Goal: Navigation & Orientation: Find specific page/section

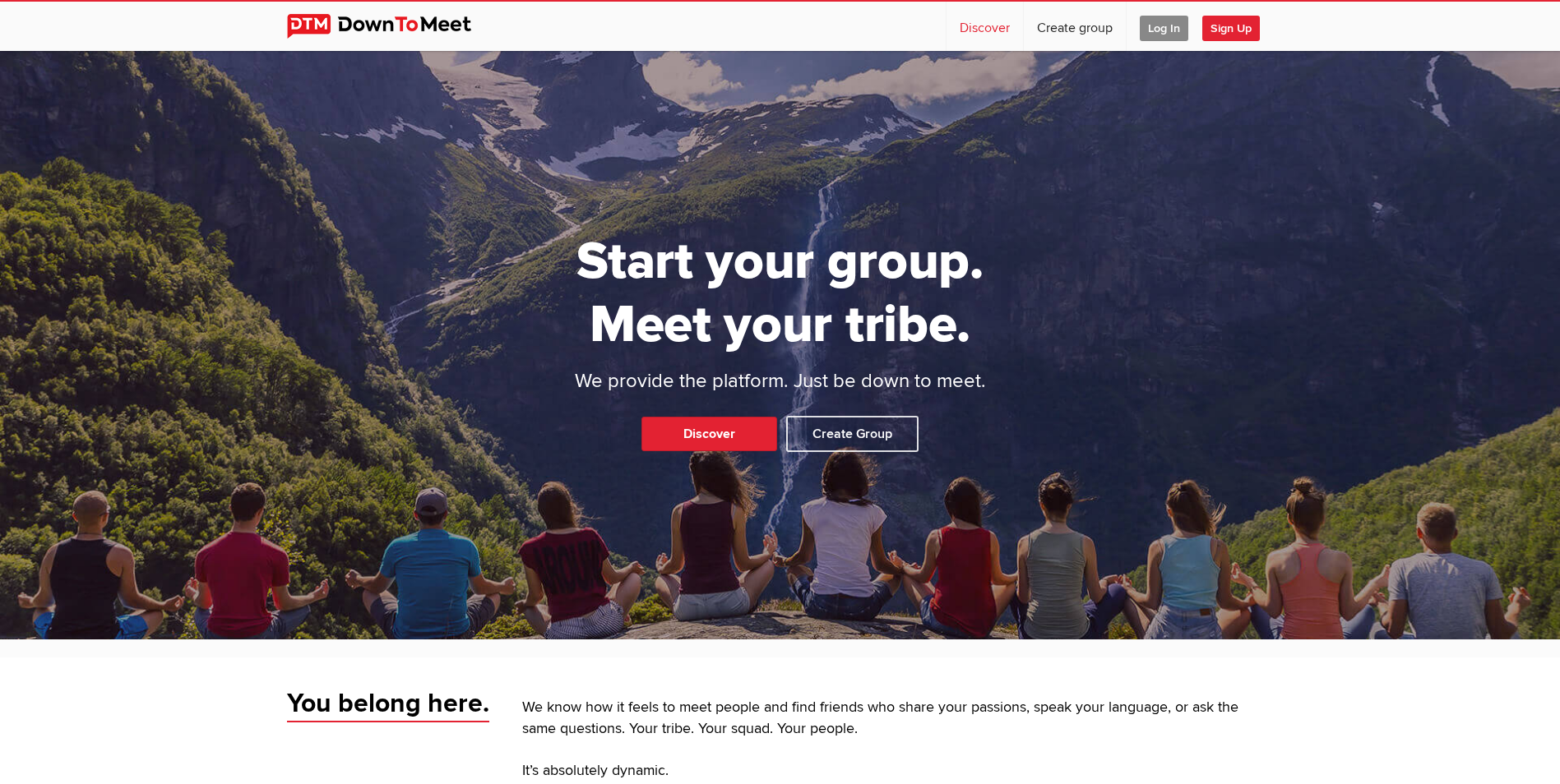
click at [961, 29] on link "Discover" at bounding box center [985, 27] width 76 height 50
select select "null"
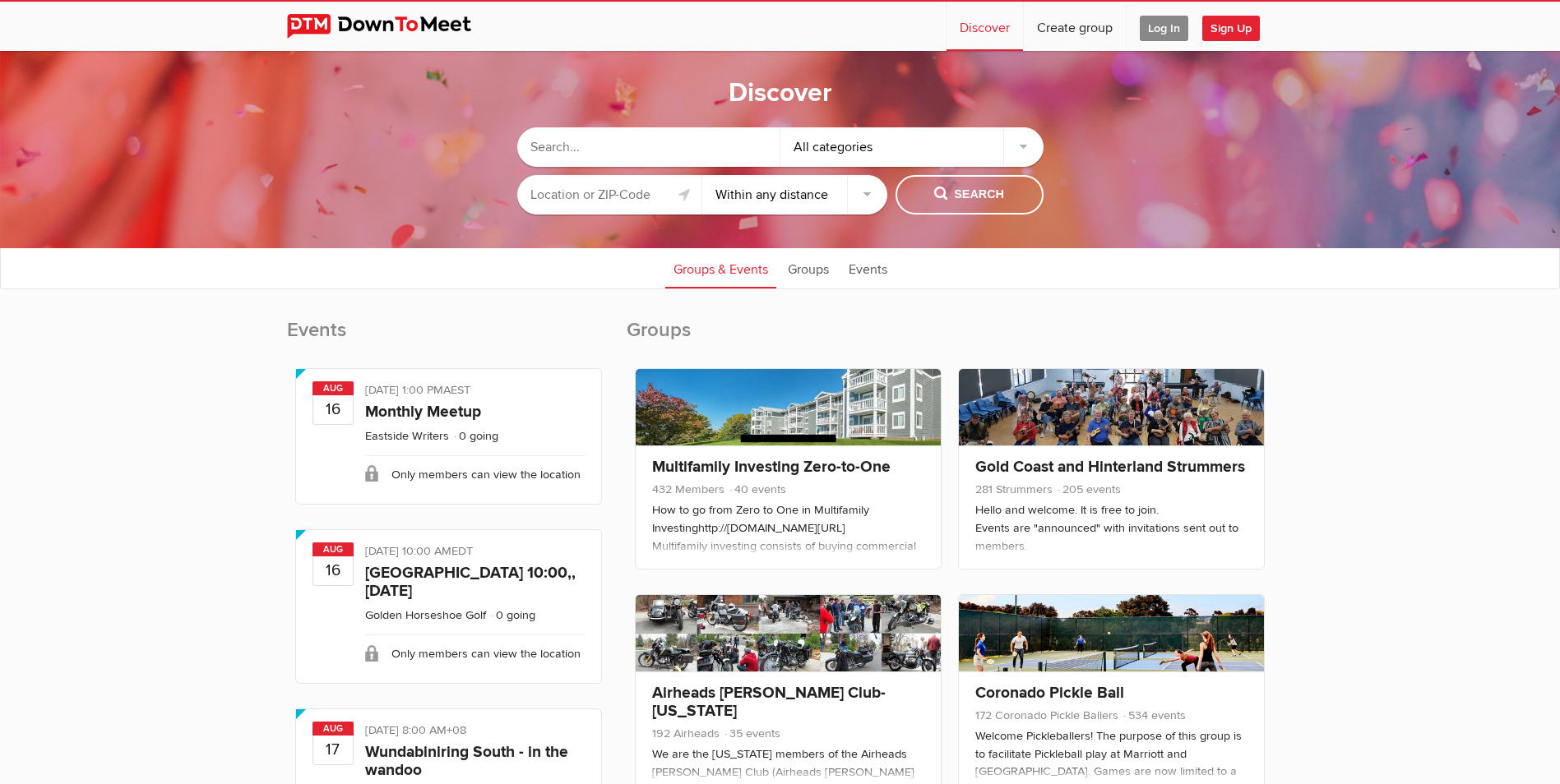
click at [614, 200] on input "text" at bounding box center [609, 195] width 185 height 40
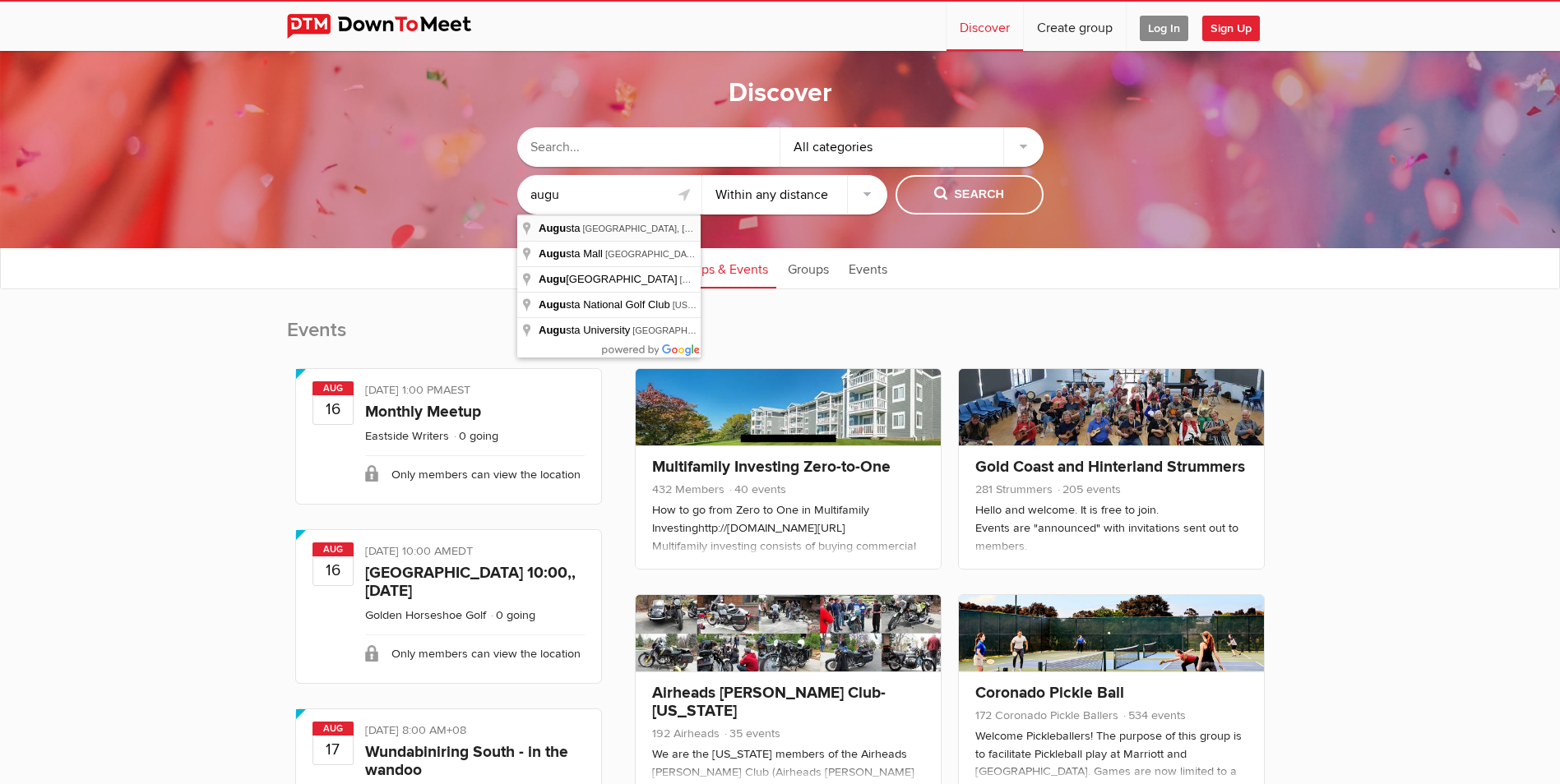
type input "[GEOGRAPHIC_DATA], [GEOGRAPHIC_DATA], [GEOGRAPHIC_DATA]"
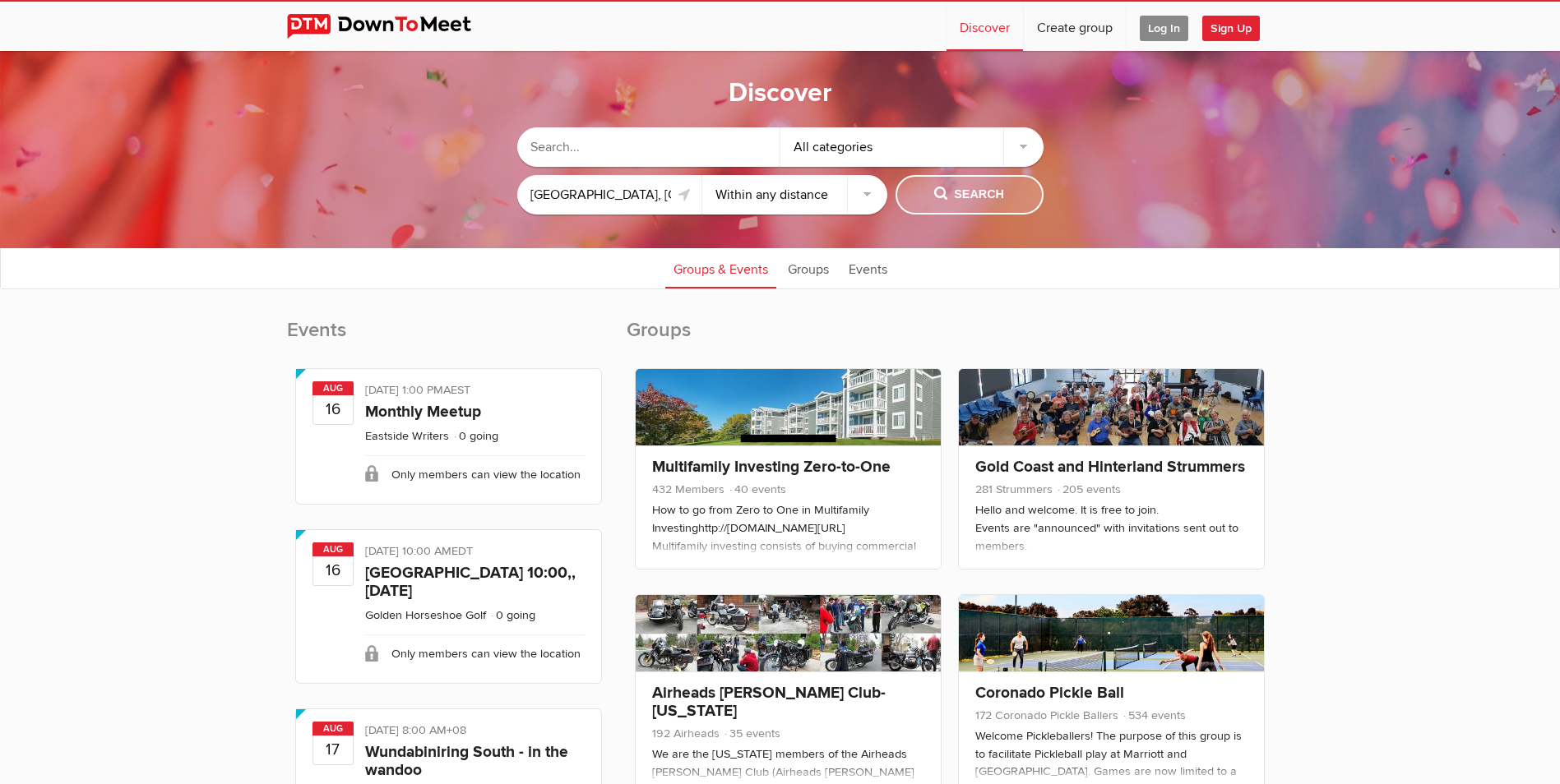
click at [923, 191] on button "Search" at bounding box center [969, 195] width 148 height 40
click at [797, 204] on select "Within 10 miles Within 25 miles Within 50 miles Within 100 miles Within any dis…" at bounding box center [794, 195] width 185 height 40
click at [702, 175] on select "Within 10 miles Within 25 miles Within 50 miles Within 100 miles Within any dis…" at bounding box center [794, 195] width 185 height 40
click at [956, 187] on span "Search" at bounding box center [969, 195] width 70 height 18
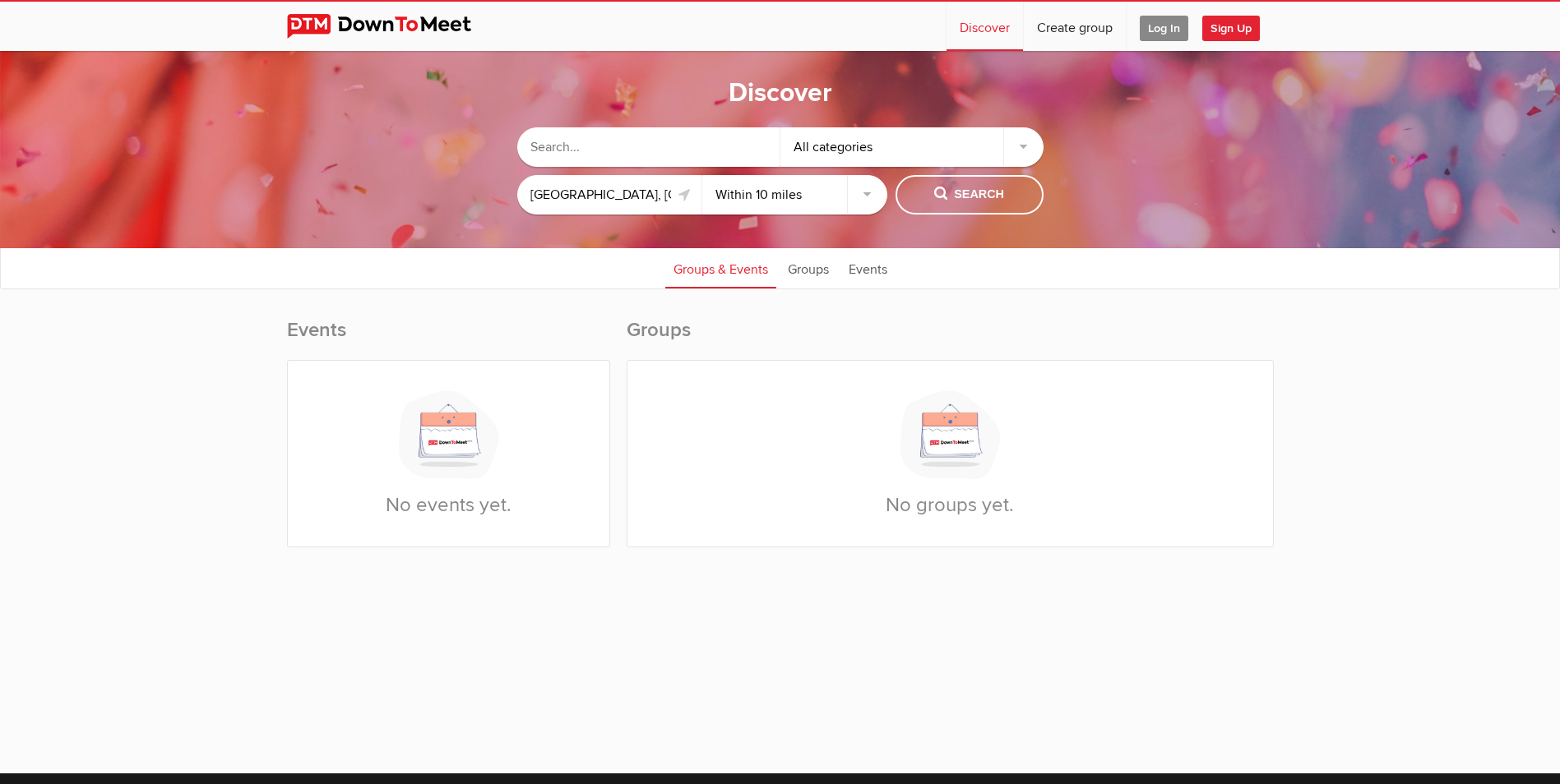
drag, startPoint x: 788, startPoint y: 196, endPoint x: 795, endPoint y: 205, distance: 11.4
click at [788, 196] on select "Within 10 miles Within 25 miles Within 50 miles Within 100 miles Within any dis…" at bounding box center [794, 195] width 185 height 40
select select "25"
click at [702, 175] on select "Within 10 miles Within 25 miles Within 50 miles Within 100 miles Within any dis…" at bounding box center [794, 195] width 185 height 40
click at [945, 189] on span "Search" at bounding box center [969, 195] width 70 height 18
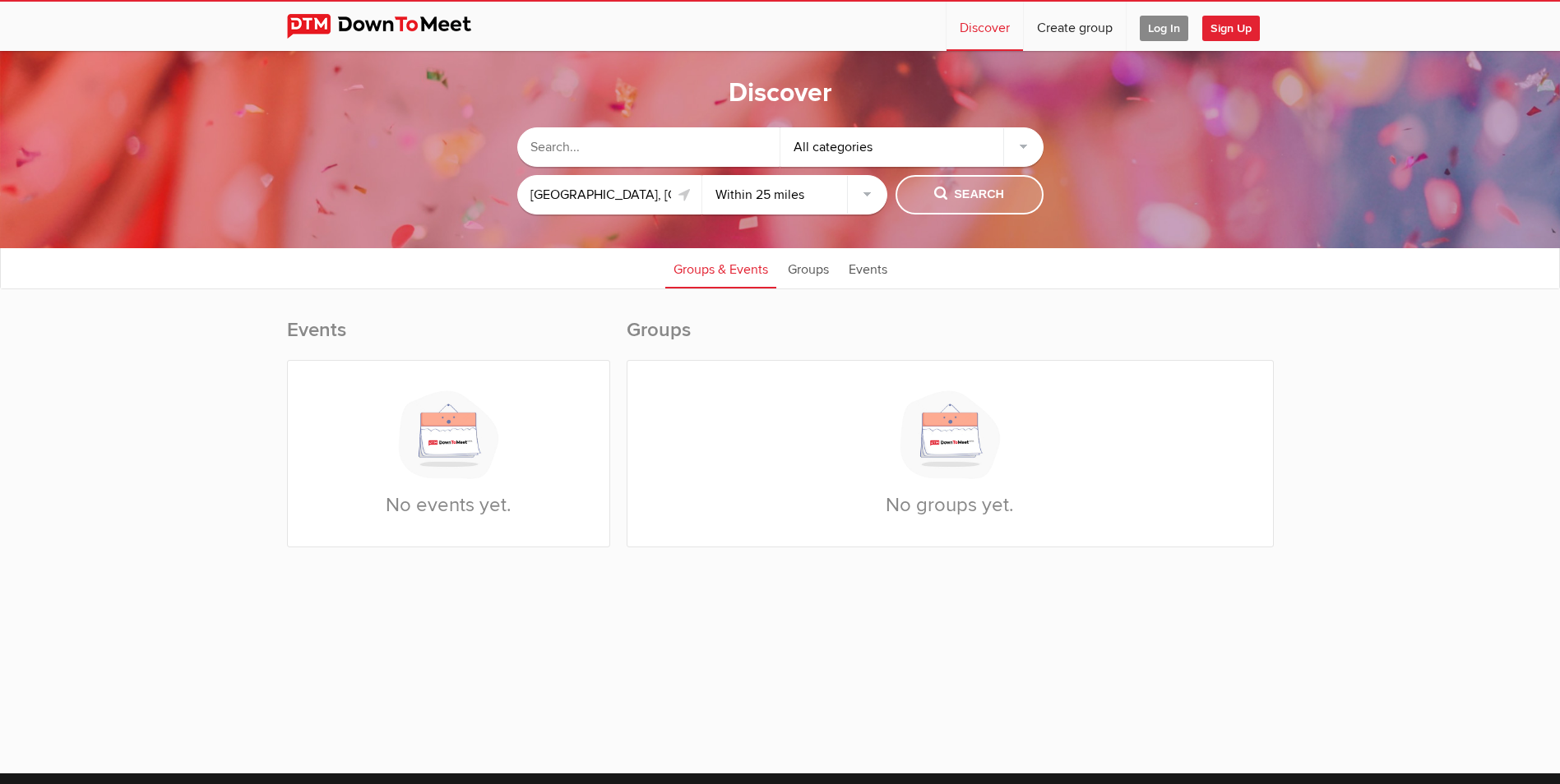
click at [947, 205] on button "Search" at bounding box center [969, 195] width 148 height 40
click at [954, 201] on span "Search" at bounding box center [969, 195] width 70 height 18
